Goal: Find contact information: Find contact information

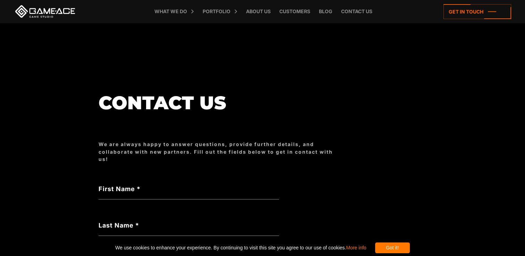
click at [134, 192] on label "First Name *" at bounding box center [189, 188] width 181 height 9
click at [134, 192] on input "First Name *" at bounding box center [189, 192] width 181 height 16
click at [130, 185] on input "First Name *" at bounding box center [189, 192] width 181 height 16
click at [142, 191] on label "First Name *" at bounding box center [189, 188] width 181 height 9
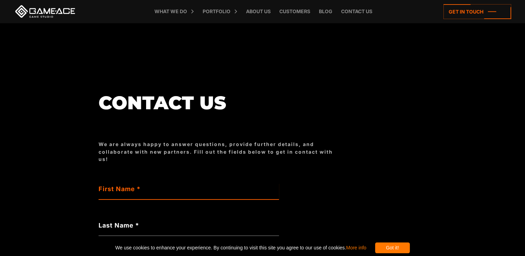
click at [142, 191] on input "First Name *" at bounding box center [189, 192] width 181 height 16
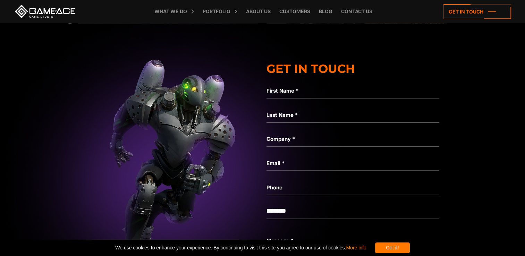
scroll to position [1250, 0]
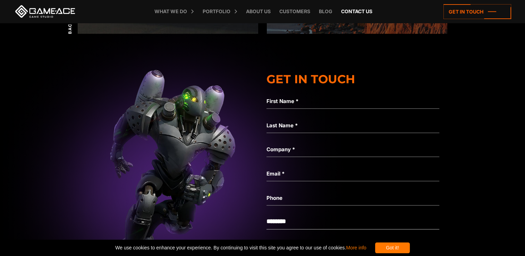
click at [362, 11] on link "Contact us" at bounding box center [357, 11] width 38 height 23
